Goal: Information Seeking & Learning: Find specific fact

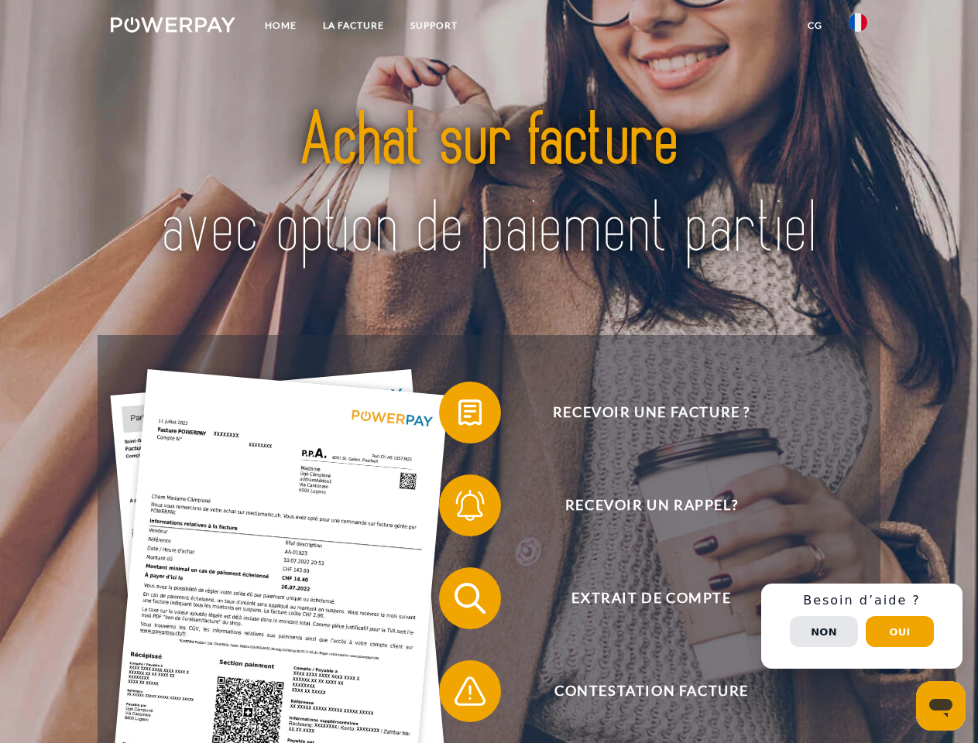
click at [173, 27] on img at bounding box center [173, 24] width 125 height 15
click at [858, 27] on img at bounding box center [858, 22] width 19 height 19
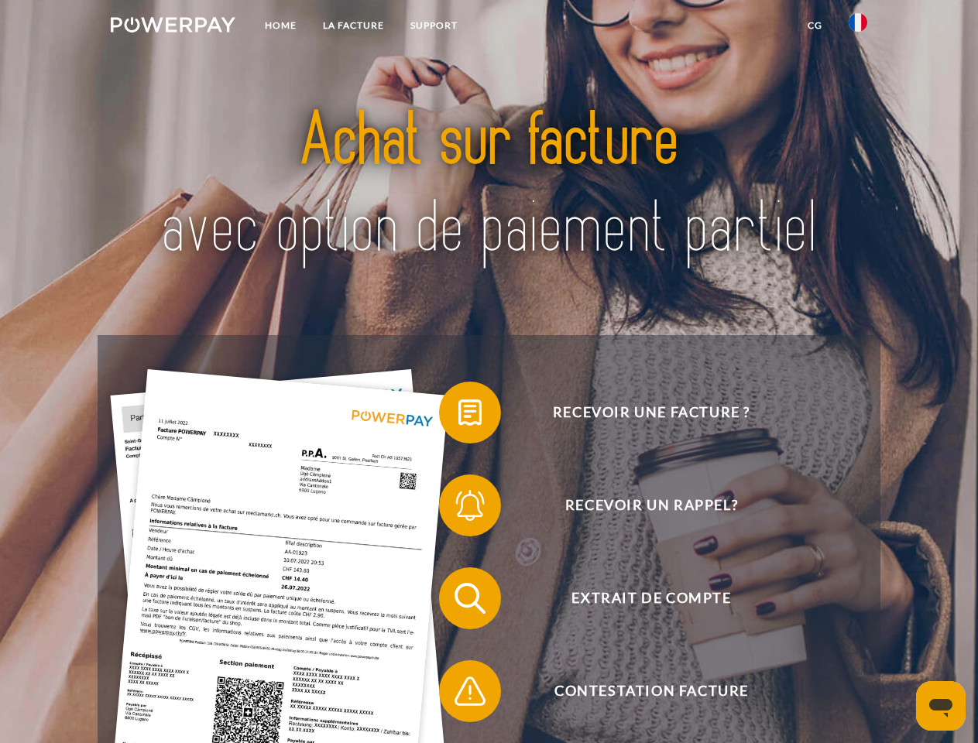
click at [815, 26] on link "CG" at bounding box center [814, 26] width 41 height 28
click at [458, 416] on span at bounding box center [446, 412] width 77 height 77
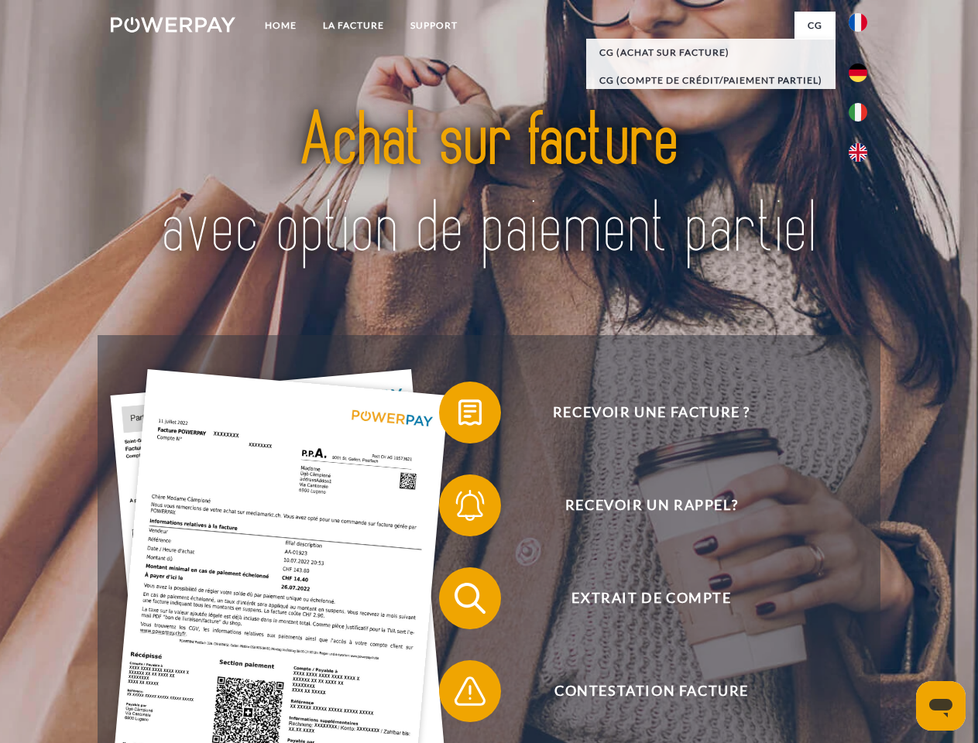
click at [458, 509] on span at bounding box center [446, 505] width 77 height 77
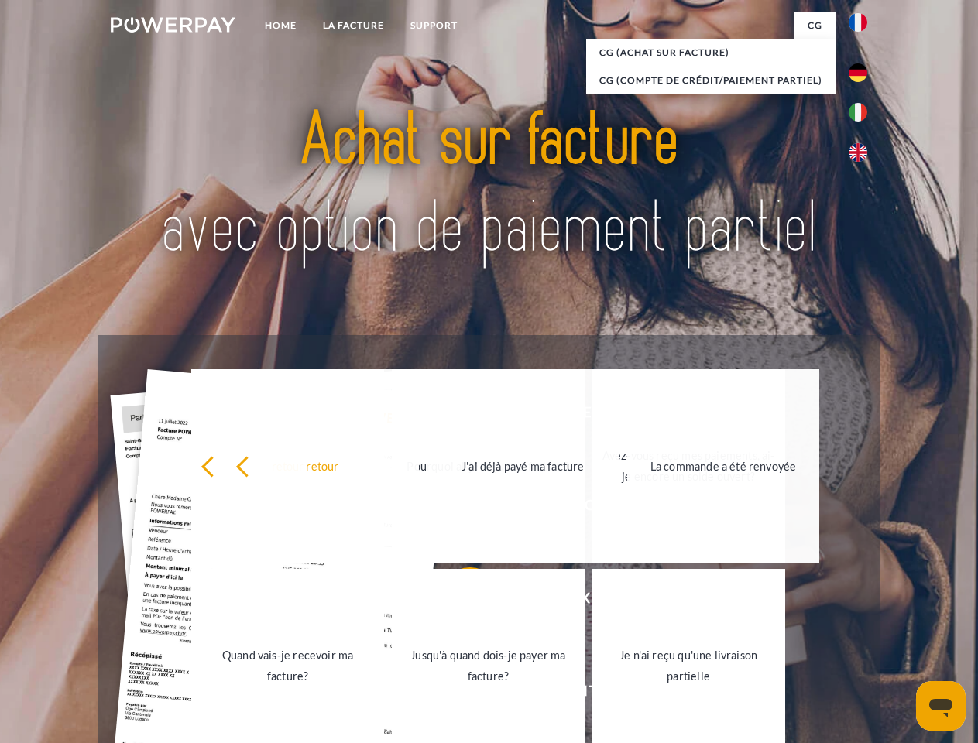
click at [458, 602] on link "Jusqu'à quand dois-je payer ma facture?" at bounding box center [488, 666] width 193 height 194
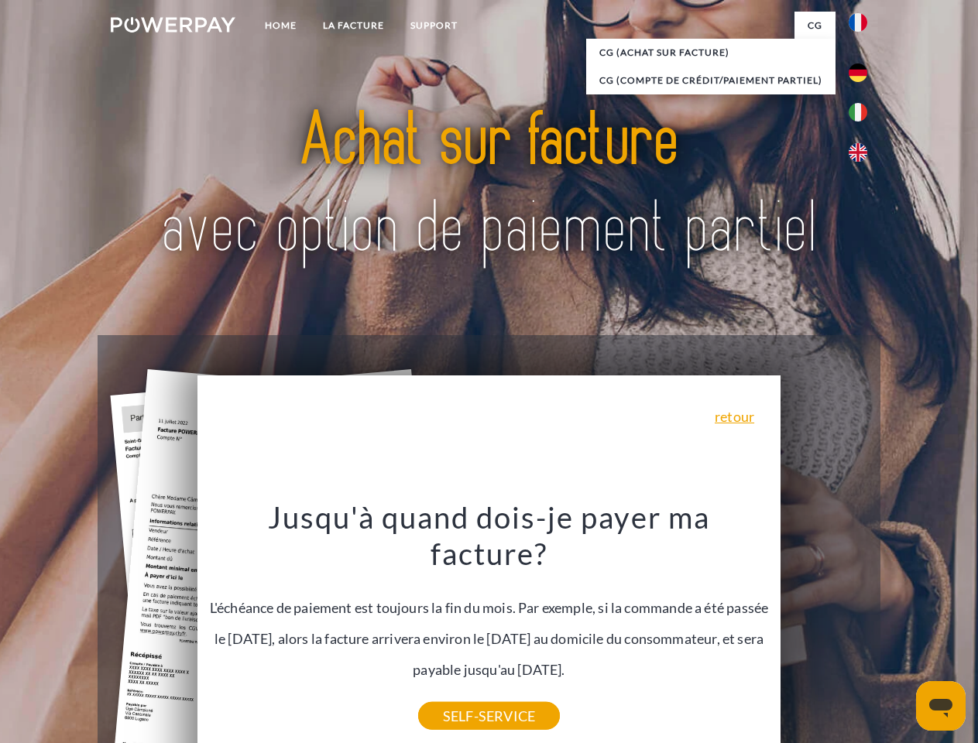
click at [458, 695] on div "Jusqu'à quand dois-je payer ma facture? L'échéance de paiement est toujours la …" at bounding box center [489, 608] width 565 height 218
click at [862, 626] on div "Recevoir une facture ? Recevoir un rappel? Extrait de compte retour" at bounding box center [489, 644] width 782 height 619
click at [824, 630] on span "Extrait de compte" at bounding box center [651, 599] width 379 height 62
click at [900, 632] on header "Home LA FACTURE Support" at bounding box center [489, 534] width 978 height 1069
